Goal: Task Accomplishment & Management: Manage account settings

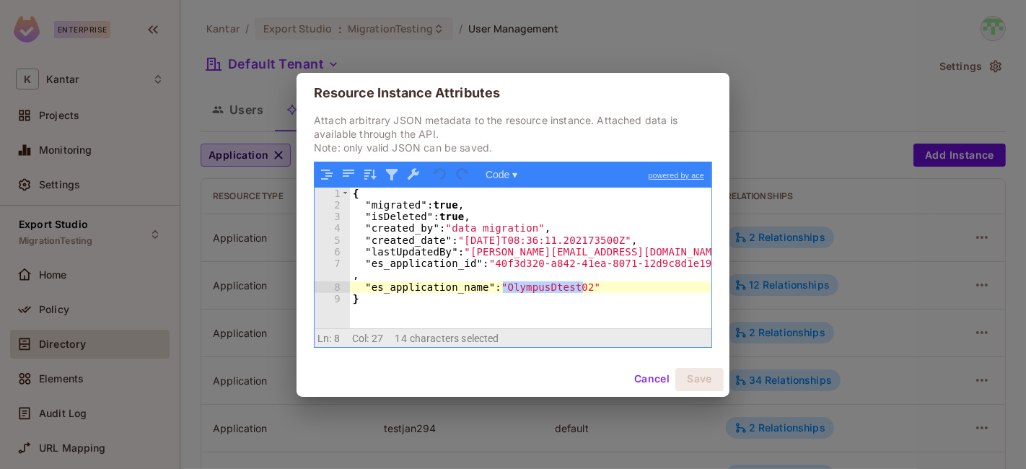
scroll to position [954, 0]
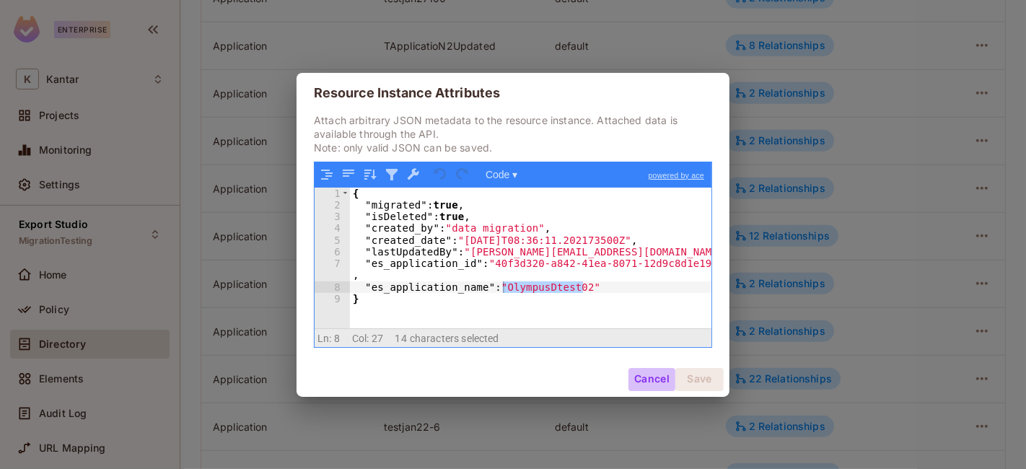
click at [655, 382] on button "Cancel" at bounding box center [651, 379] width 47 height 23
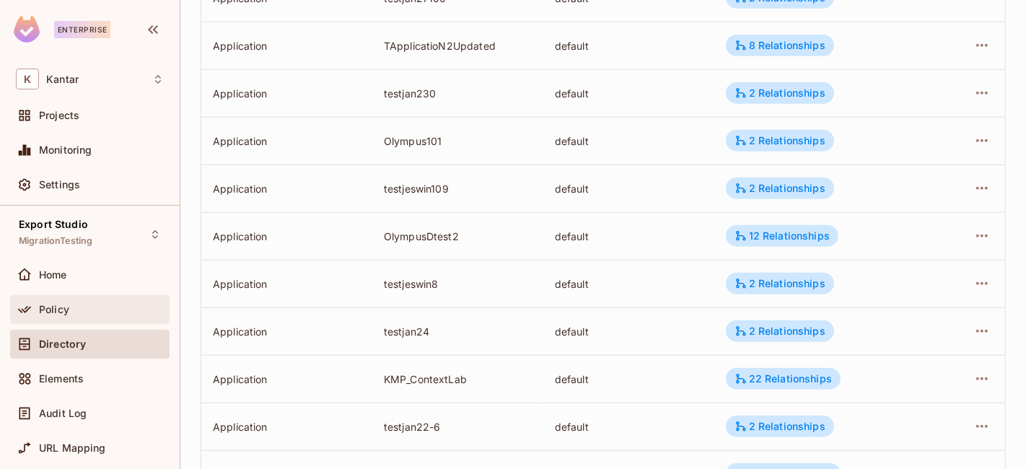
click at [115, 304] on div "Policy" at bounding box center [101, 310] width 125 height 12
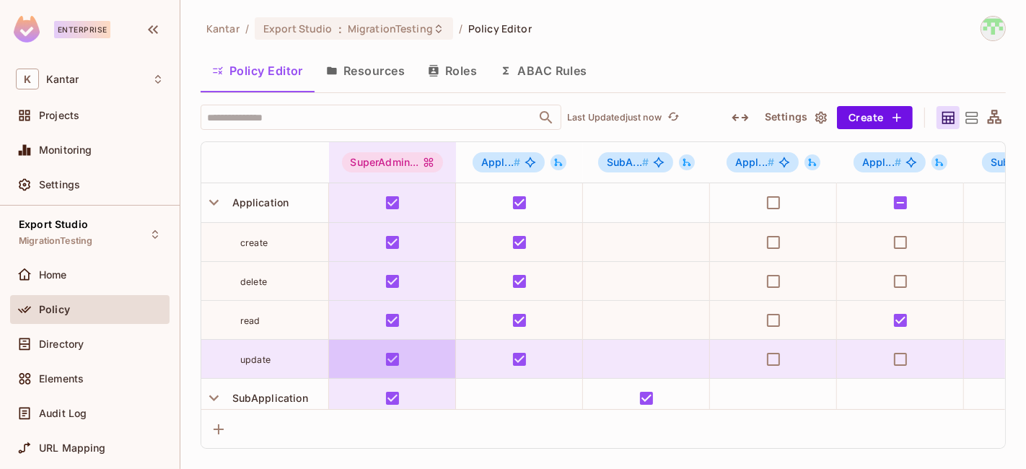
scroll to position [159, 0]
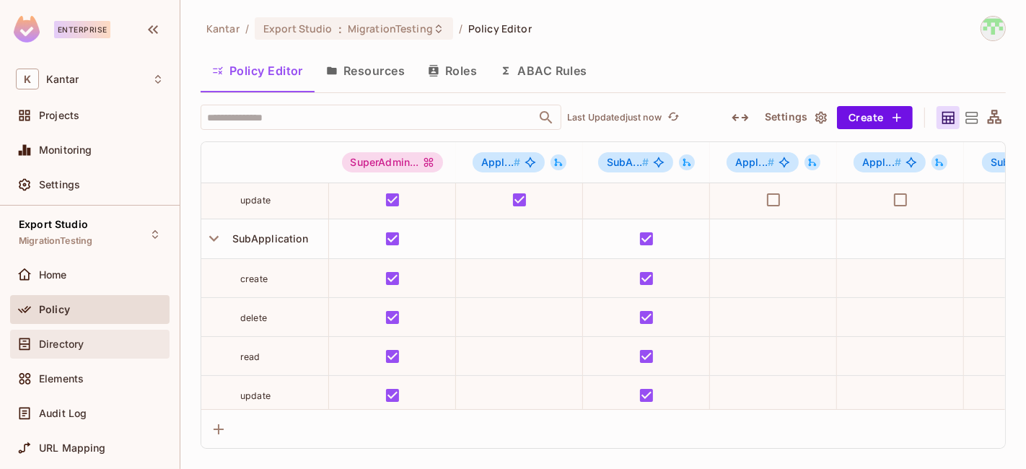
click at [71, 345] on span "Directory" at bounding box center [61, 344] width 45 height 12
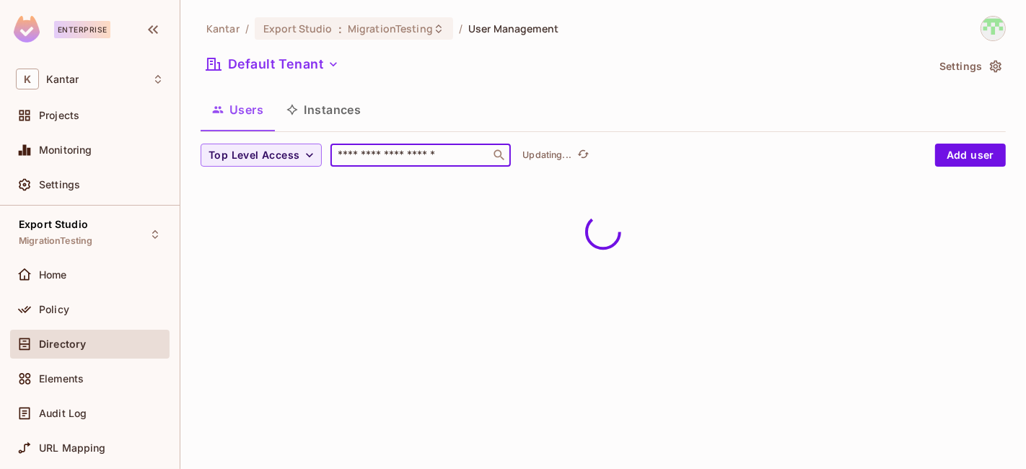
click at [340, 155] on input "text" at bounding box center [410, 155] width 151 height 14
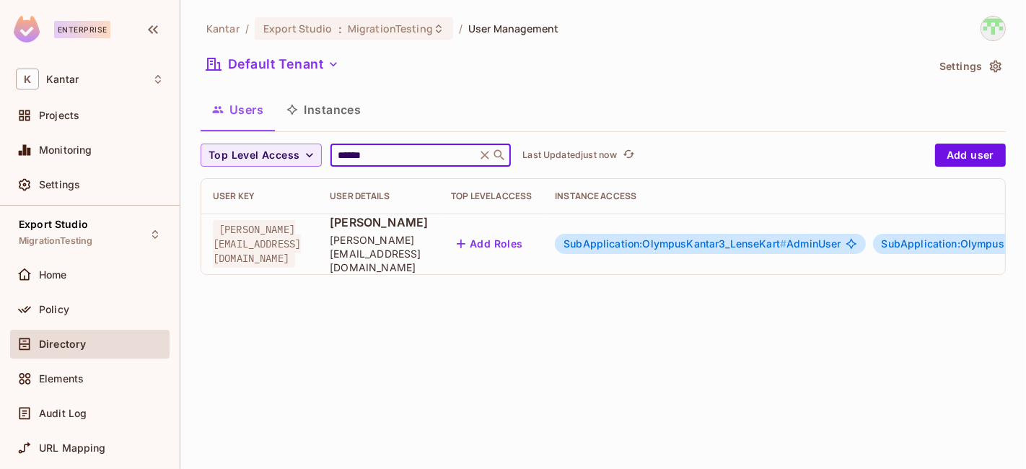
type input "******"
click at [695, 240] on span "SubApplication:OlympusKantar3_LenseKart #" at bounding box center [674, 243] width 223 height 12
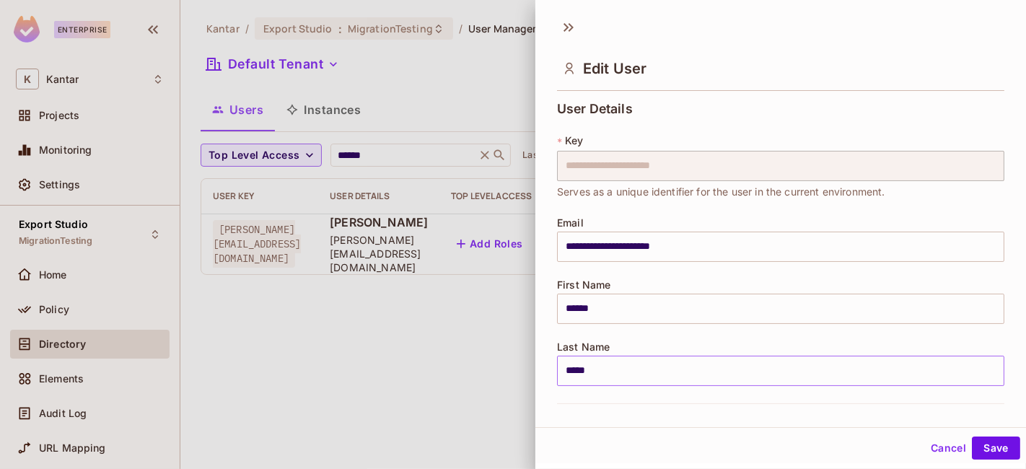
scroll to position [381, 0]
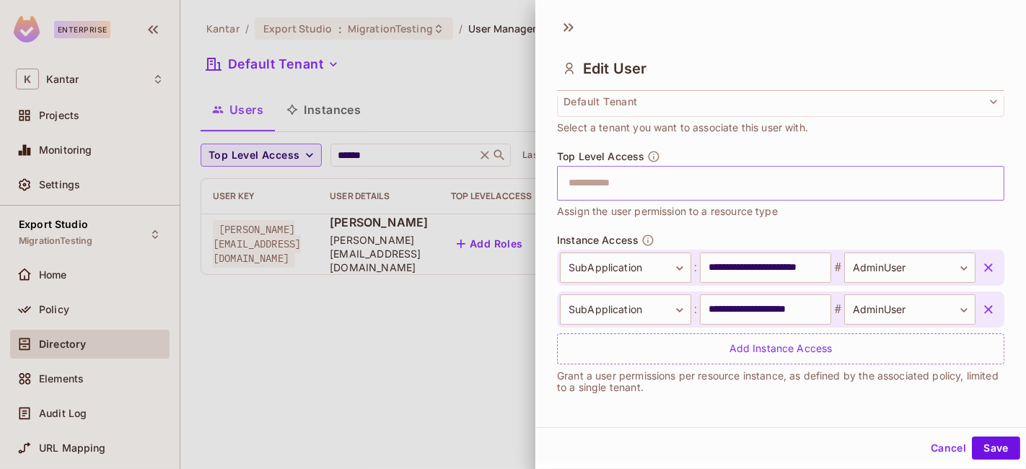
click at [663, 186] on input "text" at bounding box center [768, 183] width 416 height 29
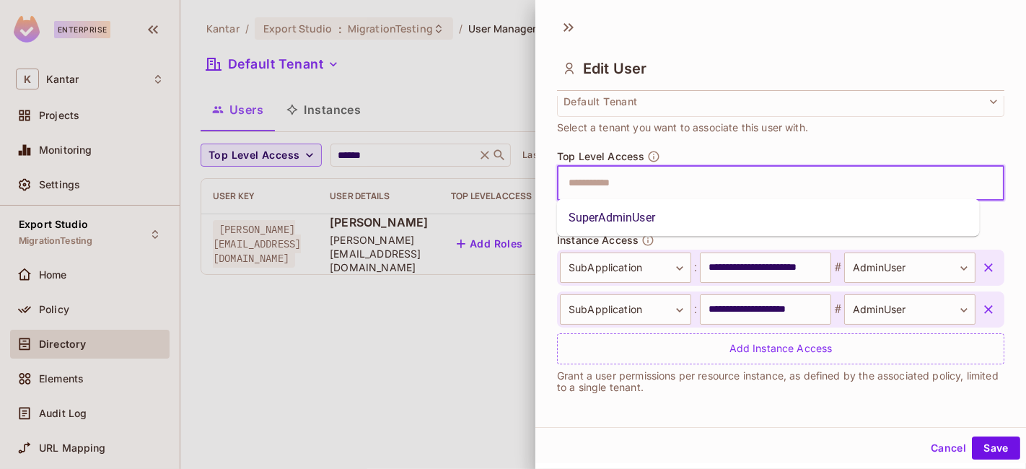
type input "*"
click at [624, 212] on li "SuperAdminUser" at bounding box center [768, 218] width 423 height 26
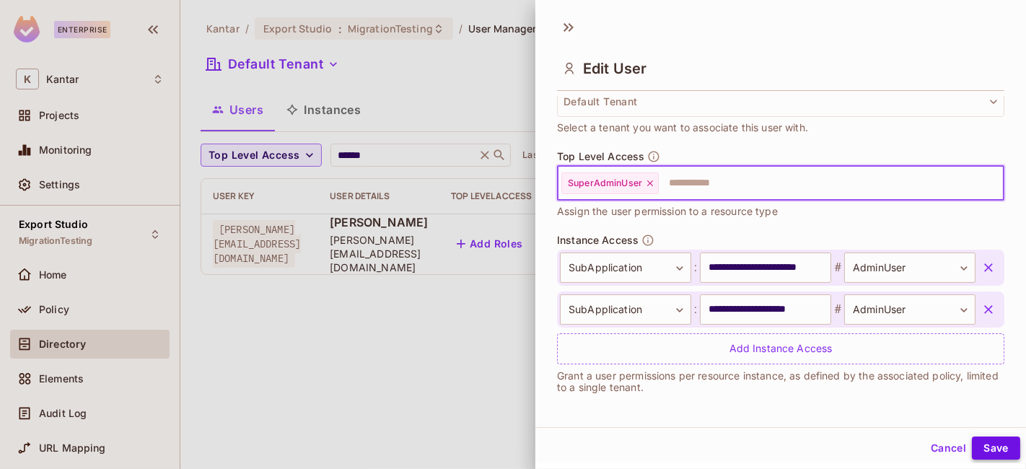
click at [979, 448] on button "Save" at bounding box center [996, 447] width 48 height 23
